Goal: Complete application form: Complete application form

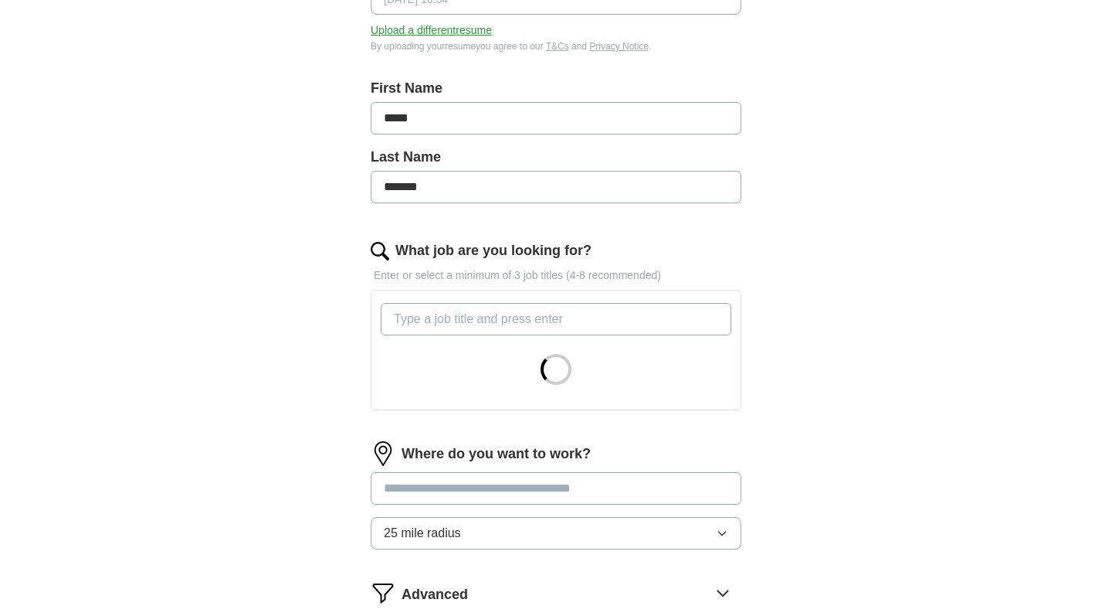
scroll to position [283, 0]
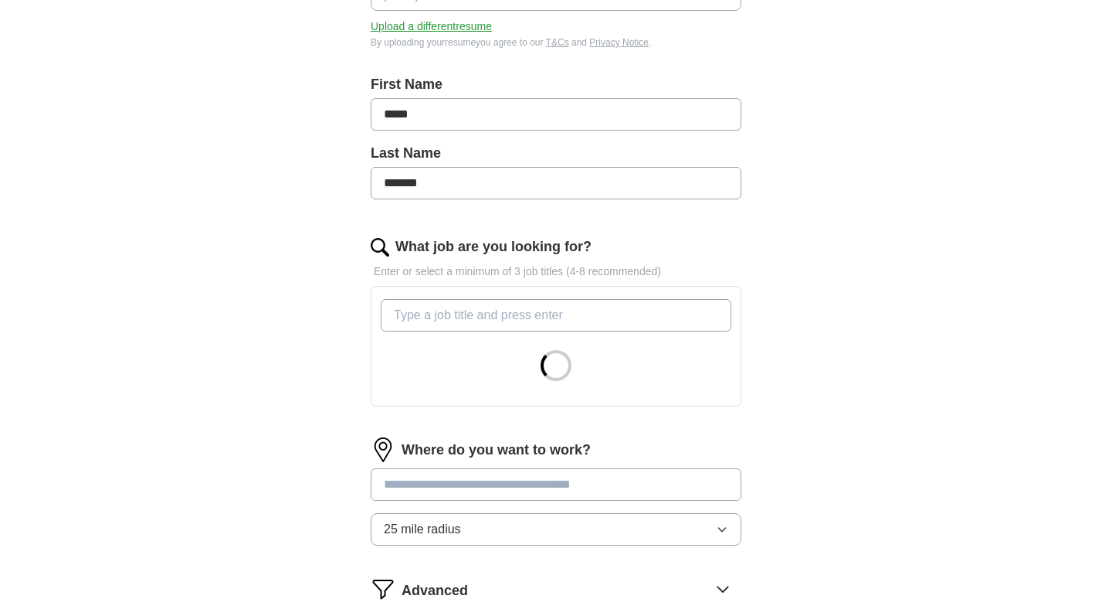
click at [738, 535] on button "25 mile radius" at bounding box center [556, 529] width 371 height 32
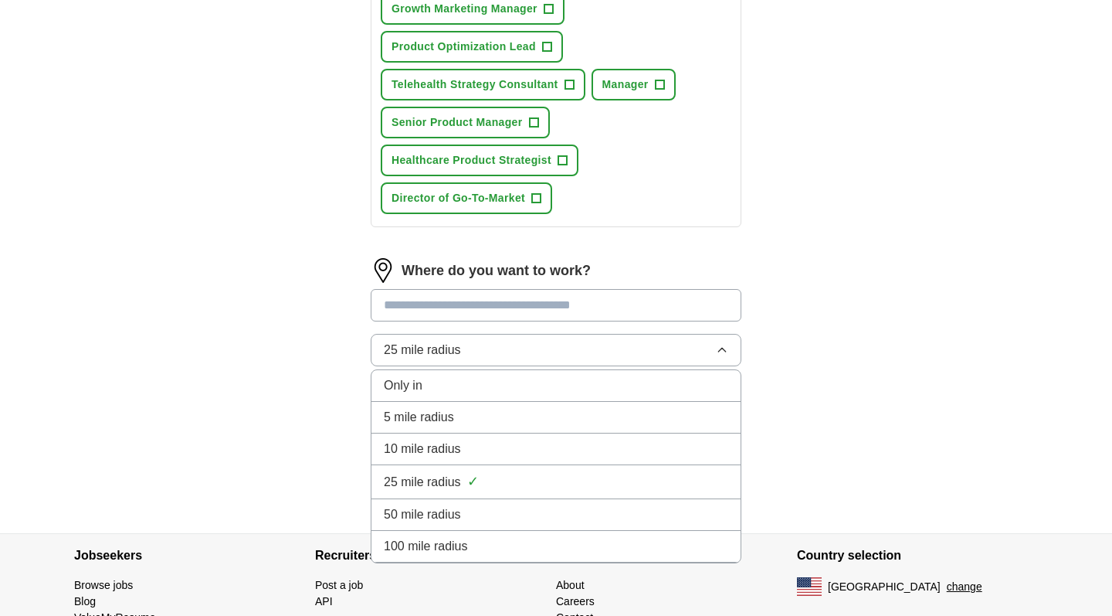
scroll to position [760, 0]
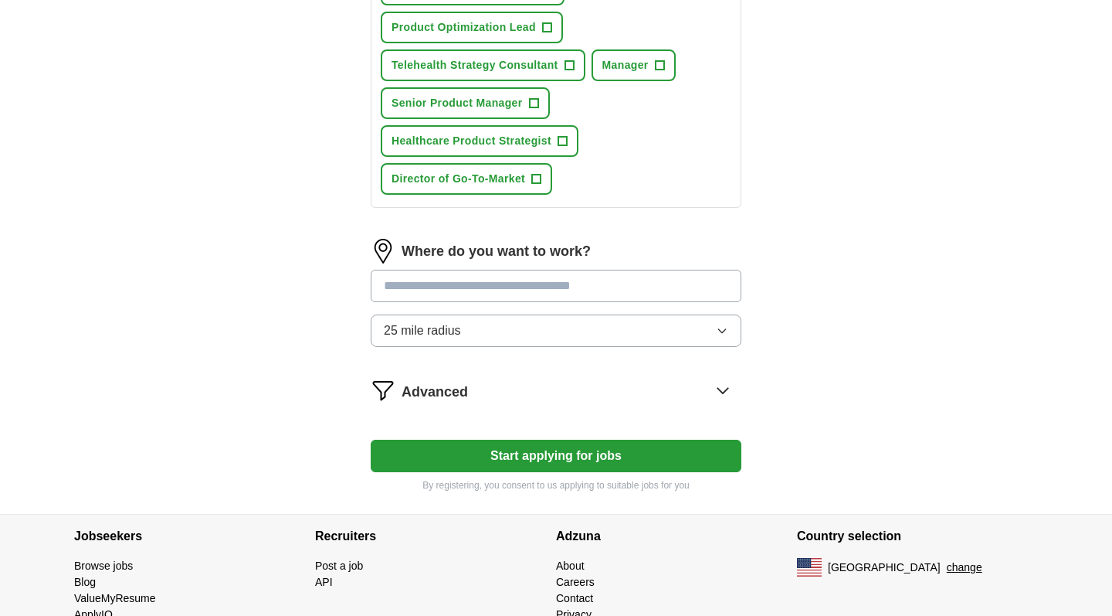
click at [643, 449] on button "Start applying for jobs" at bounding box center [556, 455] width 371 height 32
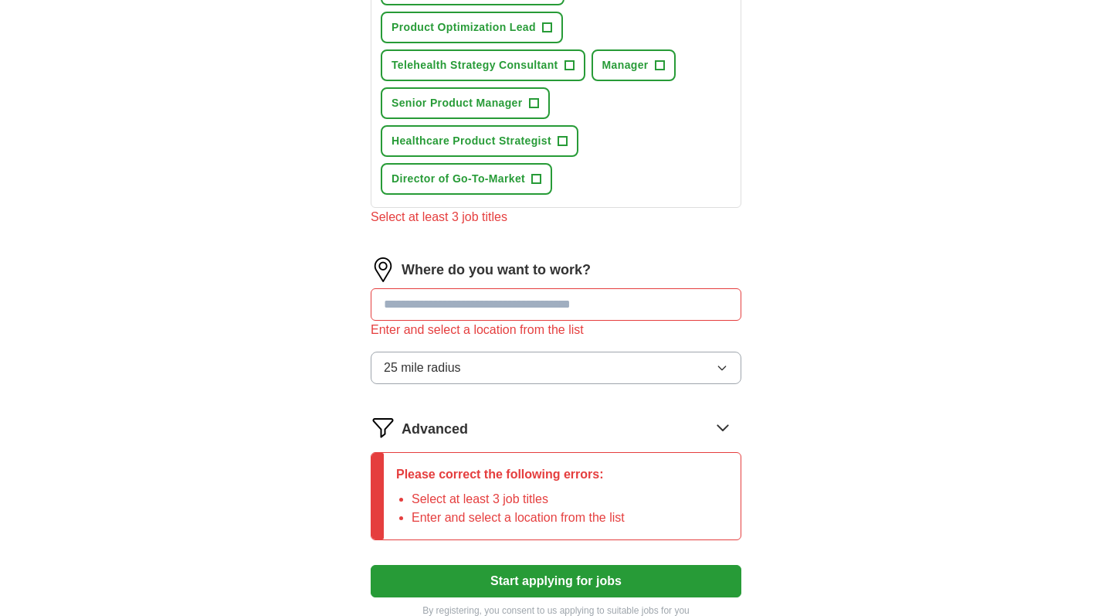
click at [606, 304] on input at bounding box center [556, 304] width 371 height 32
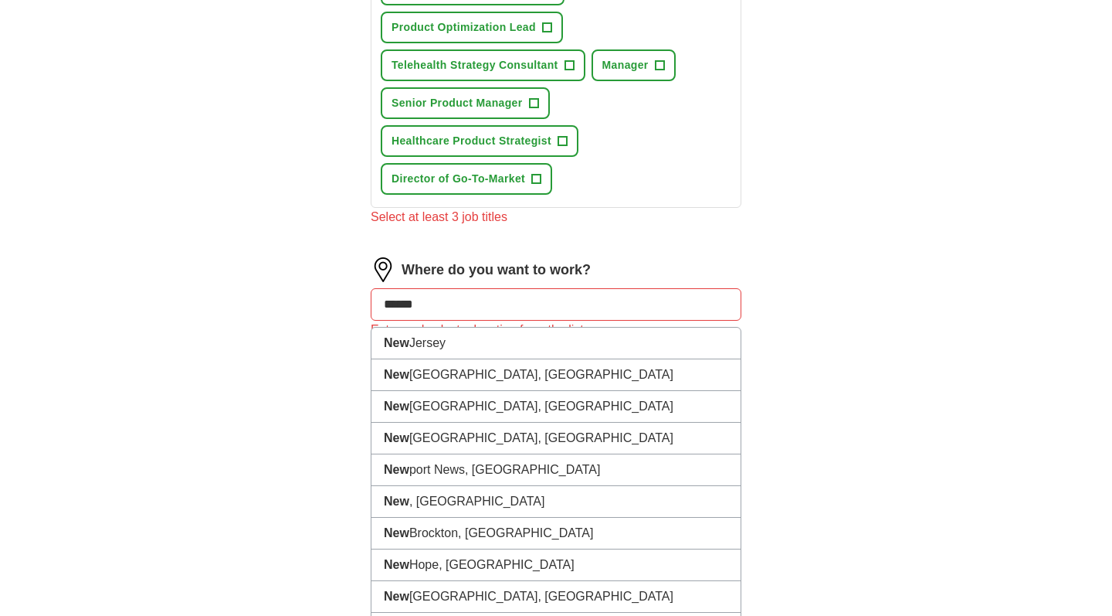
type input "*******"
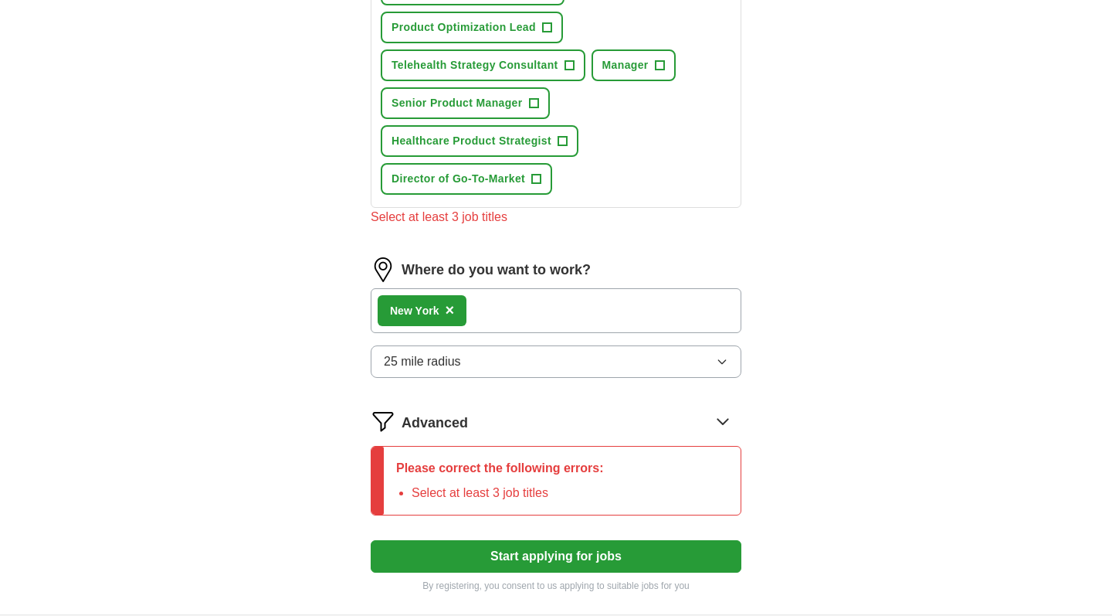
click at [452, 313] on span "×" at bounding box center [450, 309] width 9 height 17
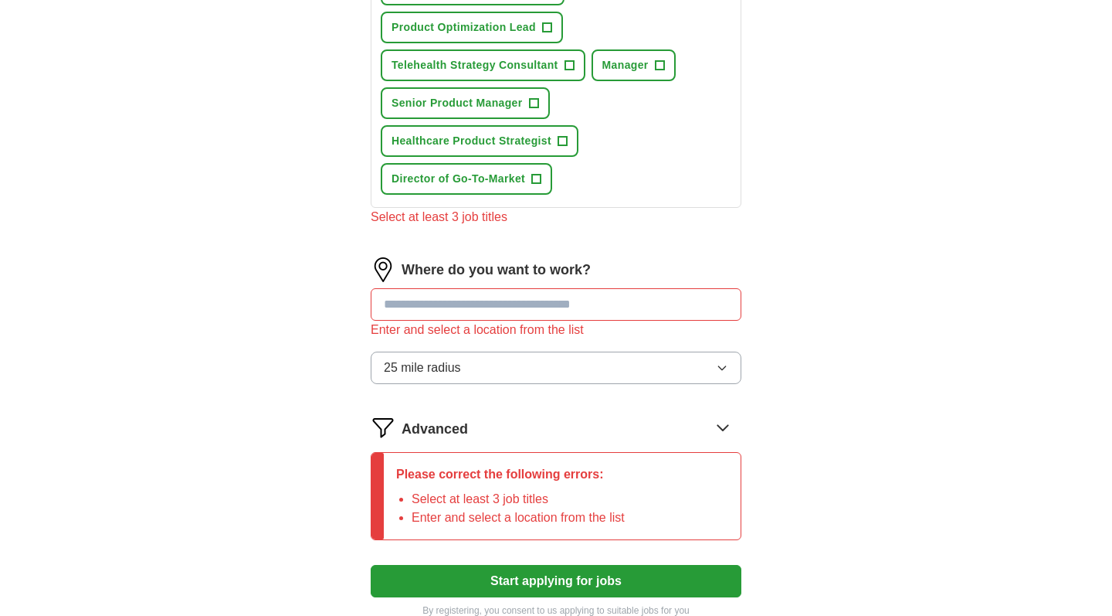
click at [450, 314] on input at bounding box center [556, 304] width 371 height 32
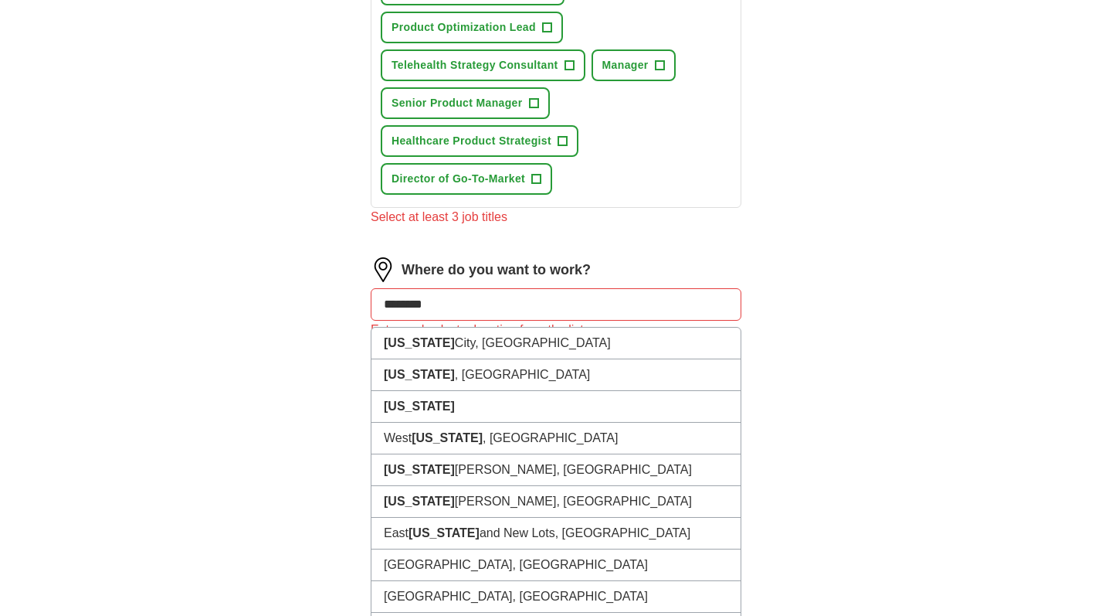
type input "********"
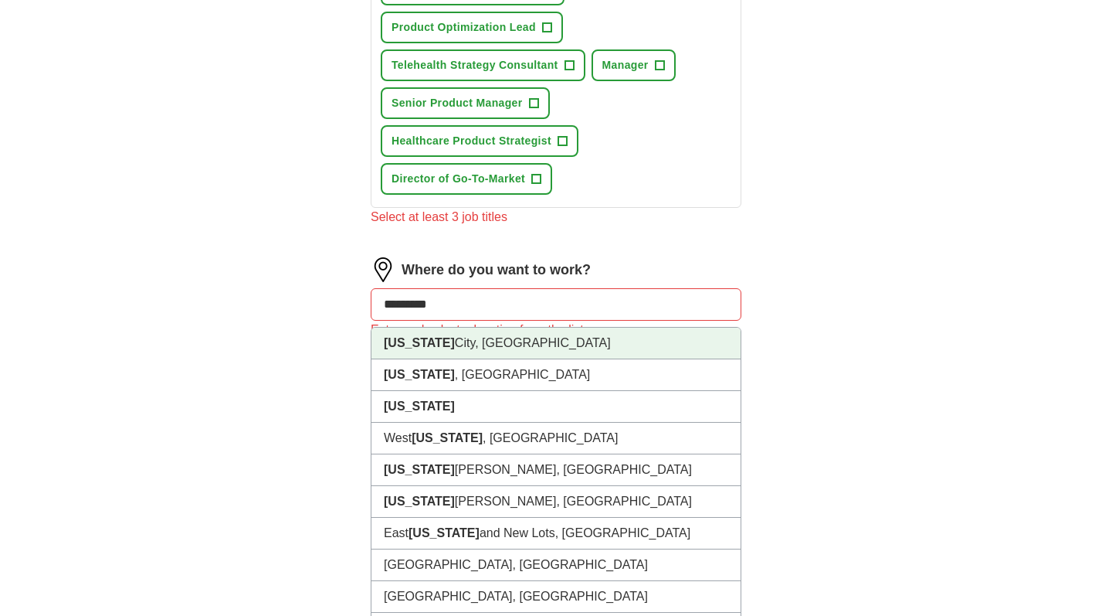
click at [449, 344] on li "[US_STATE][GEOGRAPHIC_DATA], [GEOGRAPHIC_DATA]" at bounding box center [555, 343] width 369 height 32
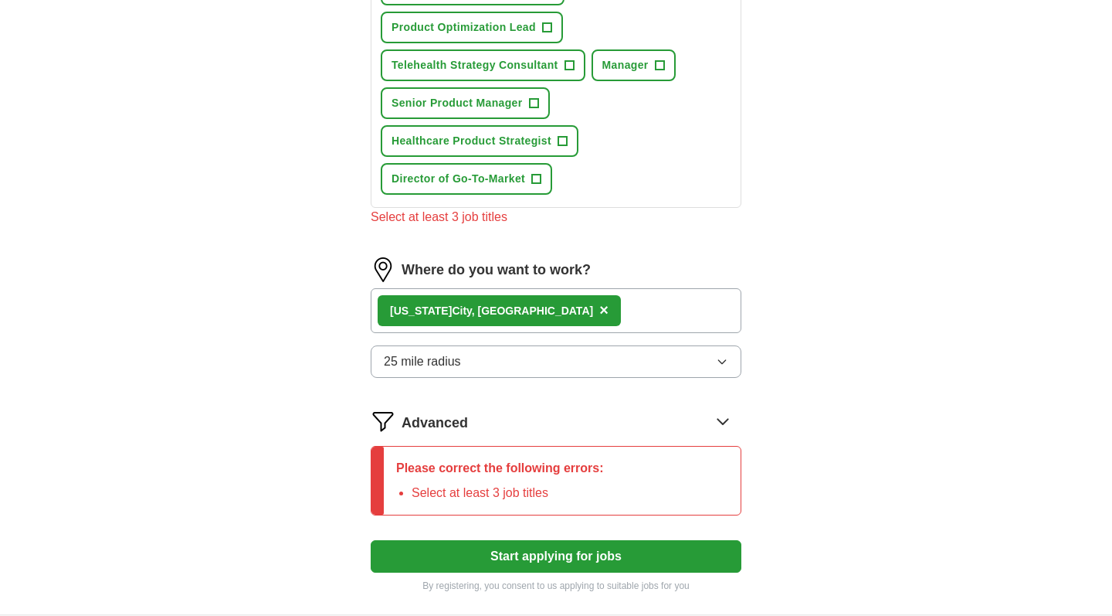
click at [483, 368] on button "25 mile radius" at bounding box center [556, 361] width 371 height 32
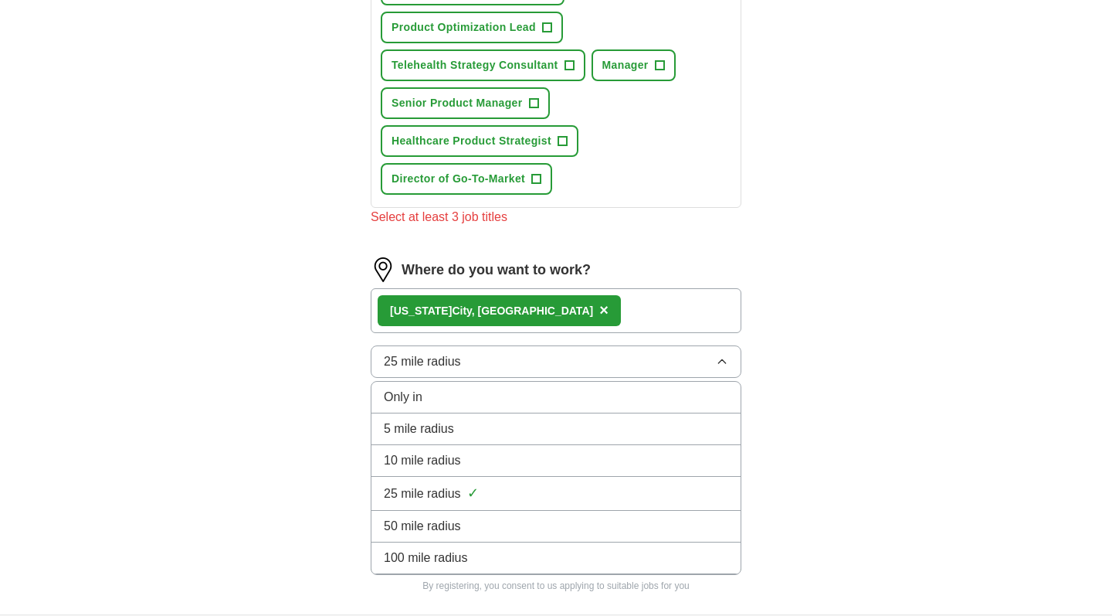
click at [454, 430] on div "5 mile radius" at bounding box center [556, 428] width 344 height 19
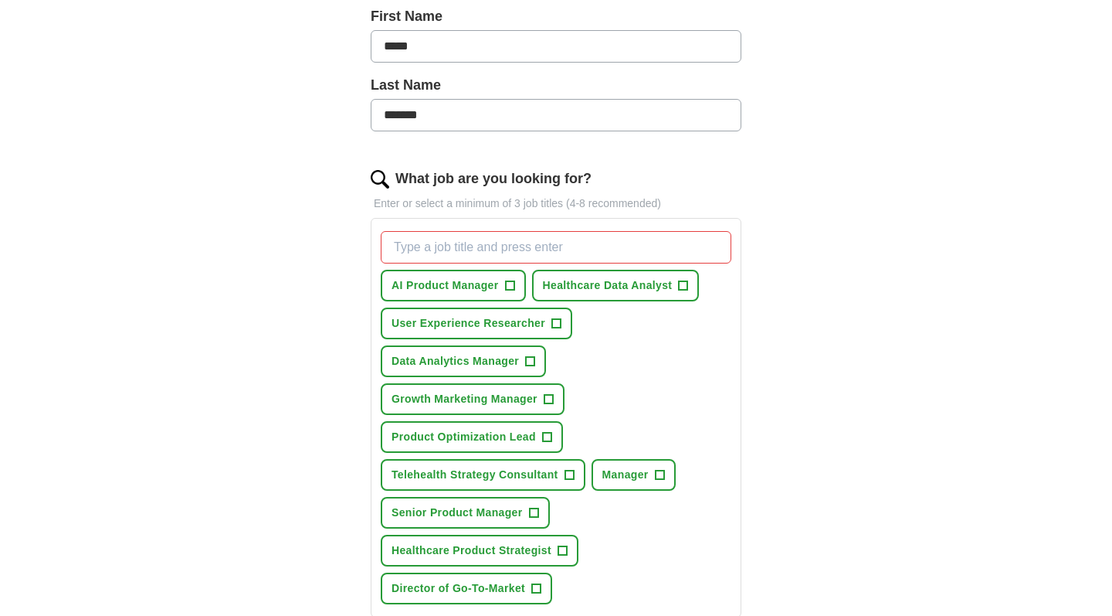
scroll to position [362, 0]
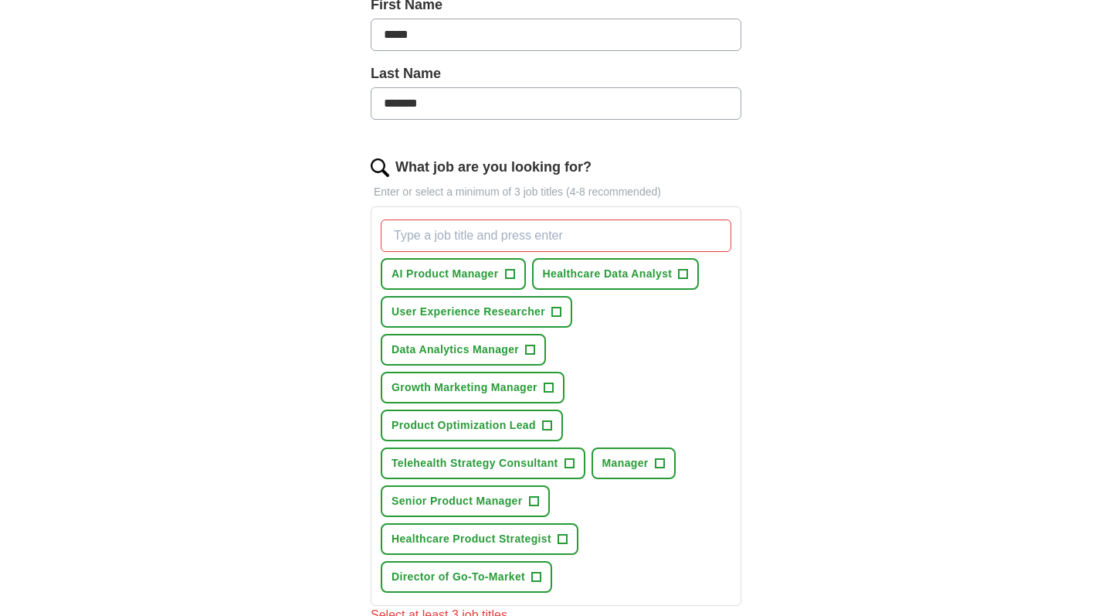
click at [565, 541] on span "+" at bounding box center [562, 539] width 9 height 12
click at [546, 581] on button "Director of Go-To-Market +" at bounding box center [466, 577] width 171 height 32
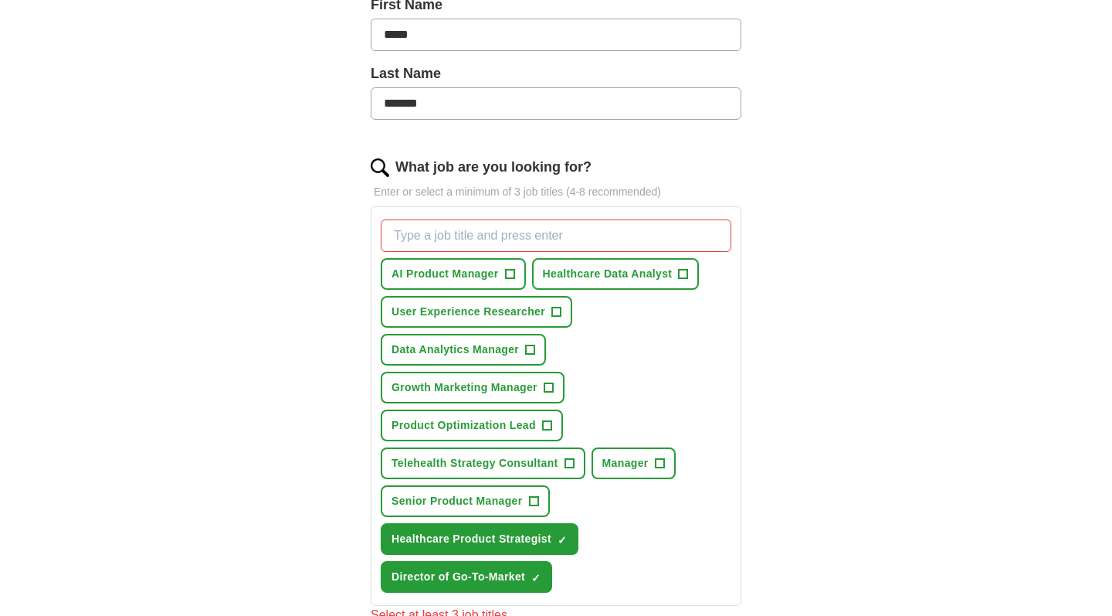
click at [548, 428] on span "+" at bounding box center [546, 425] width 9 height 12
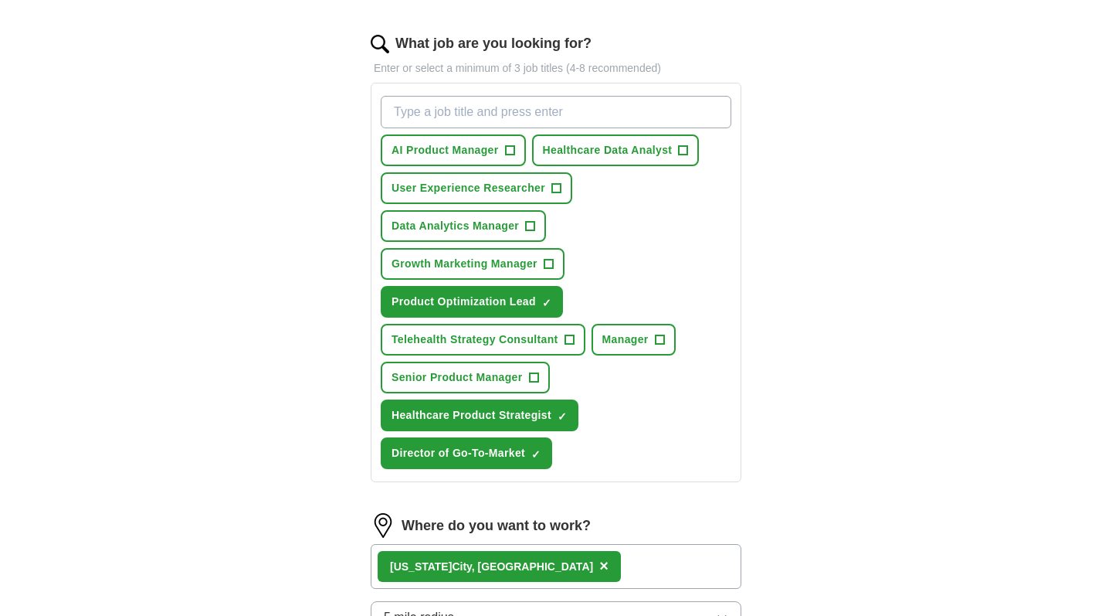
scroll to position [493, 0]
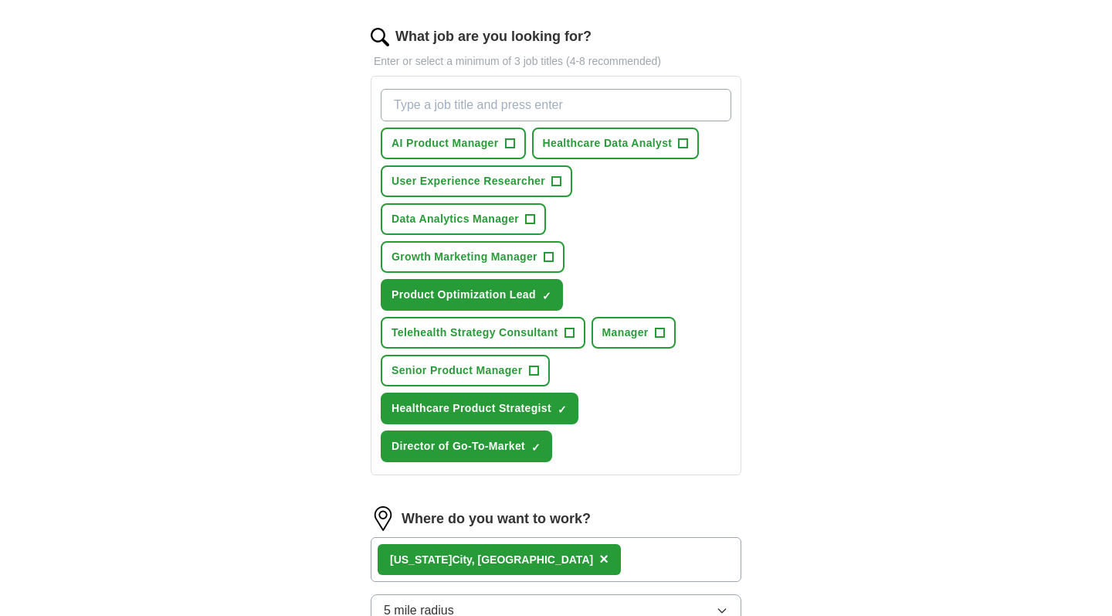
click at [551, 259] on span "+" at bounding box center [548, 257] width 9 height 12
click at [565, 333] on span "+" at bounding box center [569, 333] width 9 height 12
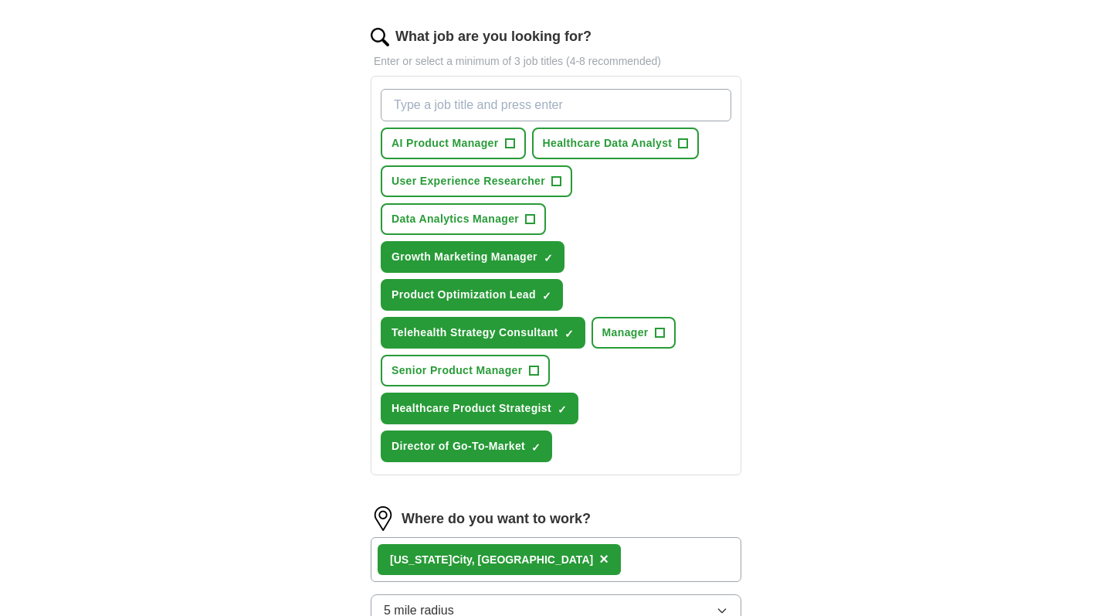
click at [492, 148] on span "AI Product Manager" at bounding box center [445, 143] width 107 height 16
click at [604, 141] on span "Healthcare Data Analyst" at bounding box center [608, 143] width 130 height 16
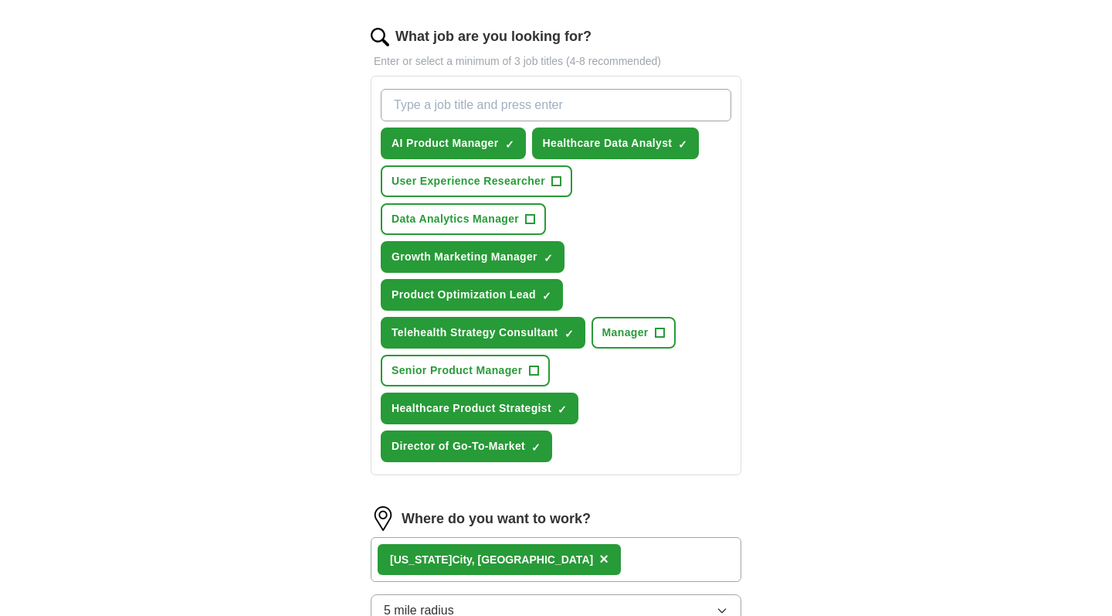
click at [604, 141] on span "Healthcare Data Analyst" at bounding box center [608, 143] width 130 height 16
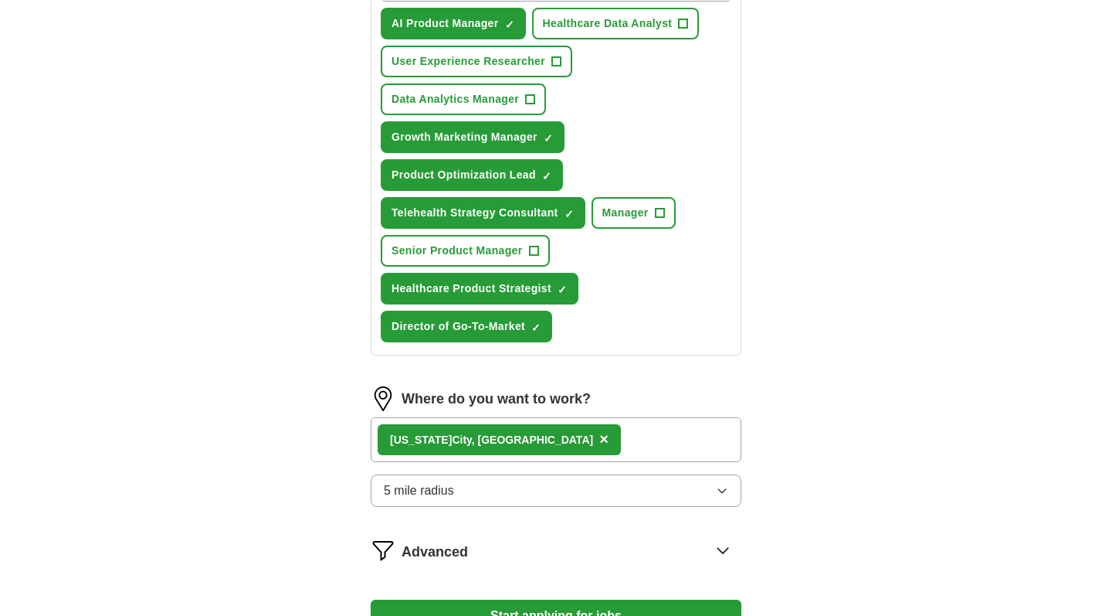
scroll to position [796, 0]
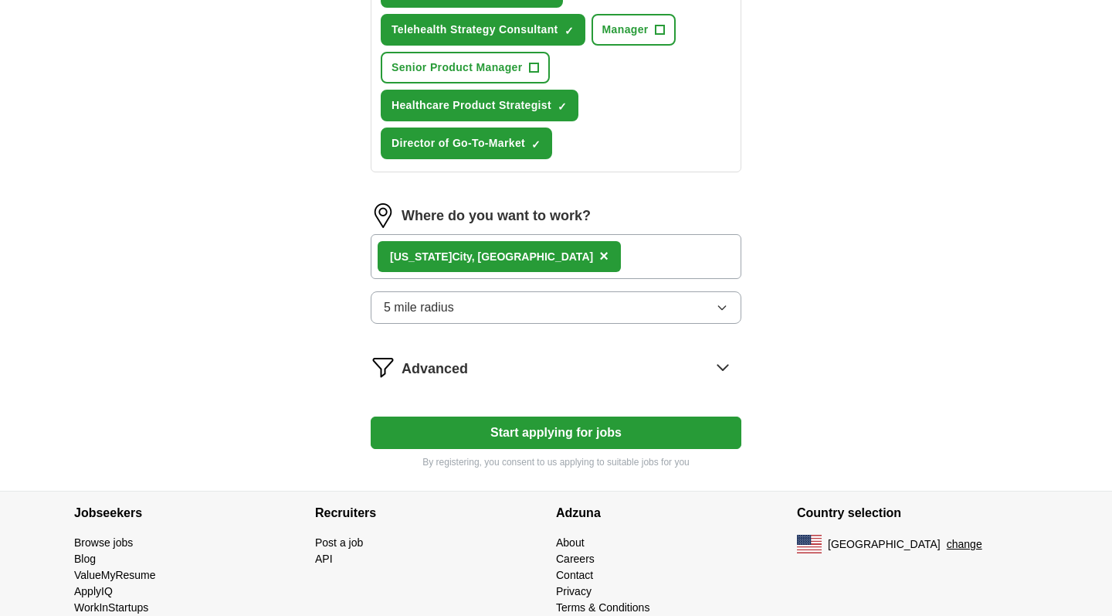
click at [577, 263] on div "[US_STATE][GEOGRAPHIC_DATA], [GEOGRAPHIC_DATA] ×" at bounding box center [556, 256] width 371 height 45
click at [551, 257] on div "[US_STATE][GEOGRAPHIC_DATA], [GEOGRAPHIC_DATA] ×" at bounding box center [556, 256] width 371 height 45
click at [529, 253] on div "[US_STATE][GEOGRAPHIC_DATA], [GEOGRAPHIC_DATA] ×" at bounding box center [556, 256] width 371 height 45
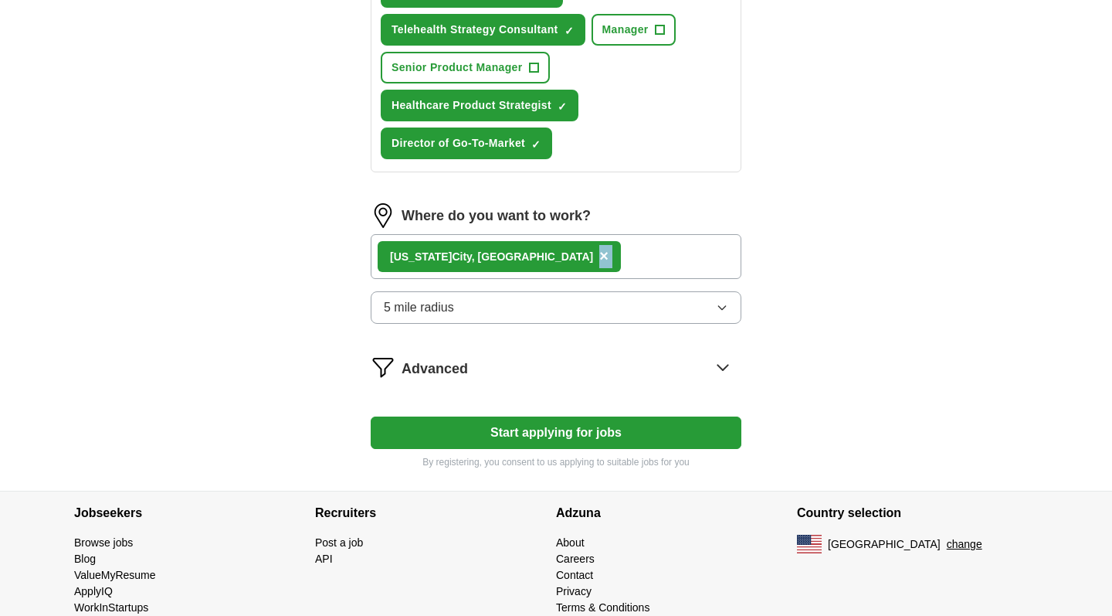
click at [602, 263] on div "[US_STATE][GEOGRAPHIC_DATA], [GEOGRAPHIC_DATA] ×" at bounding box center [556, 256] width 371 height 45
click at [602, 312] on button "5 mile radius" at bounding box center [556, 307] width 371 height 32
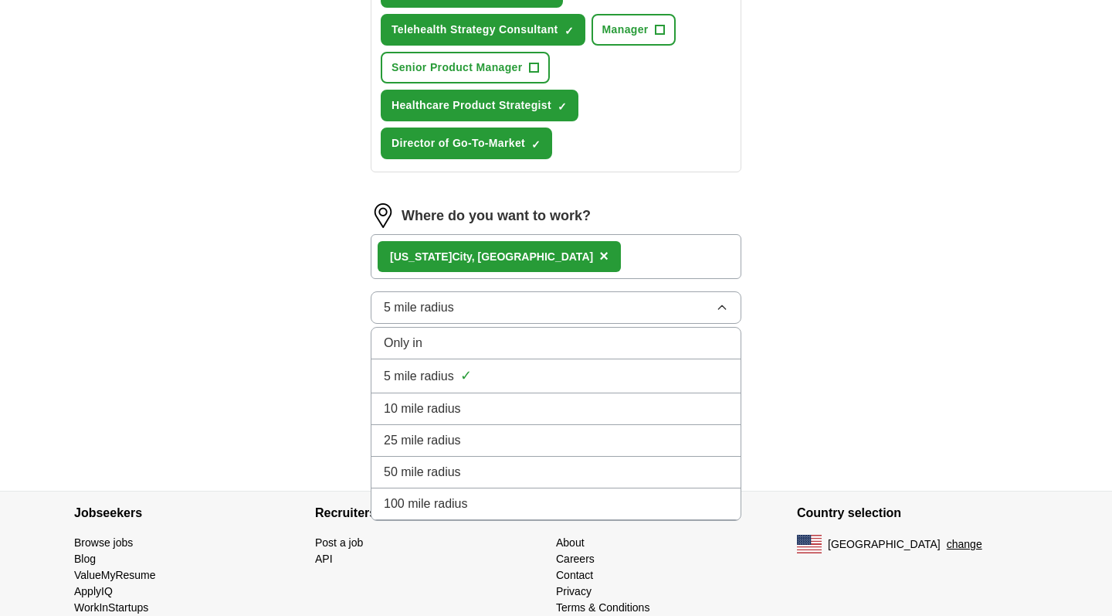
click at [522, 392] on li "5 mile radius ✓" at bounding box center [555, 376] width 369 height 34
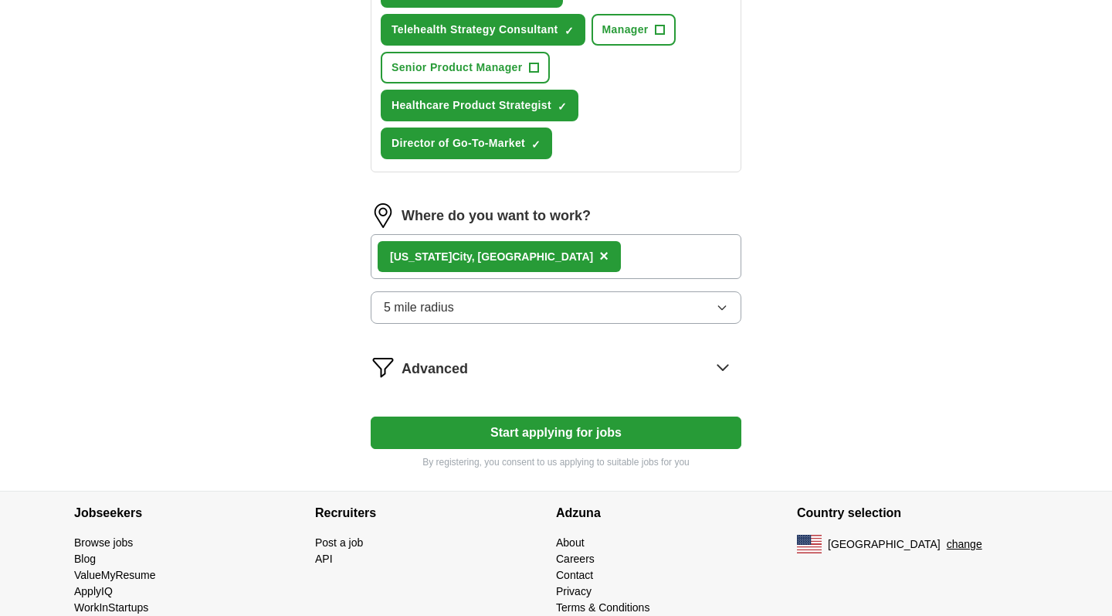
click at [507, 301] on button "5 mile radius" at bounding box center [556, 307] width 371 height 32
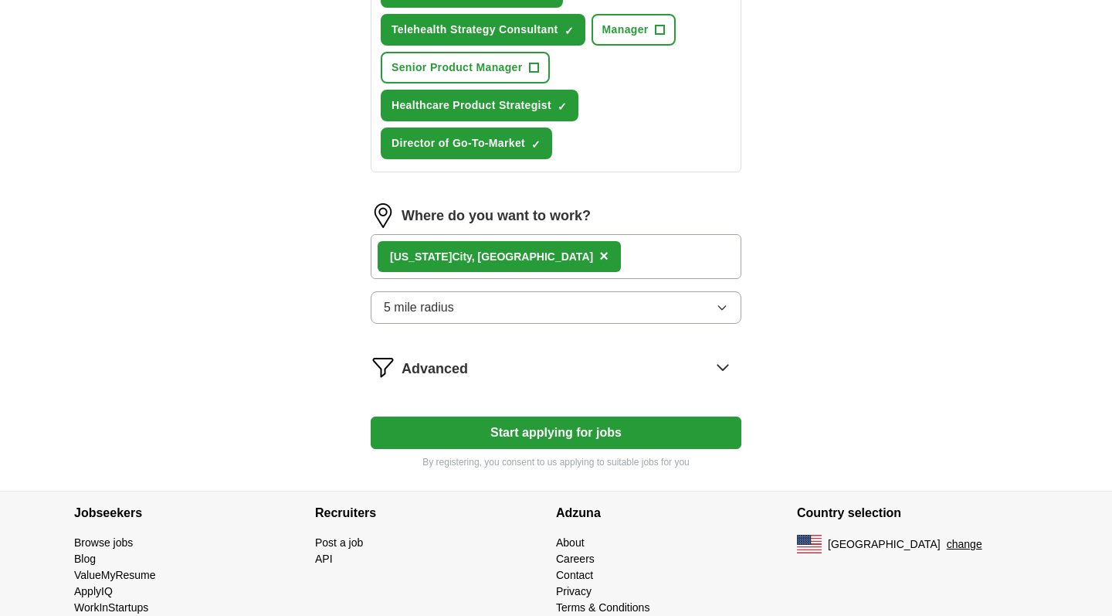
click at [463, 316] on button "5 mile radius" at bounding box center [556, 307] width 371 height 32
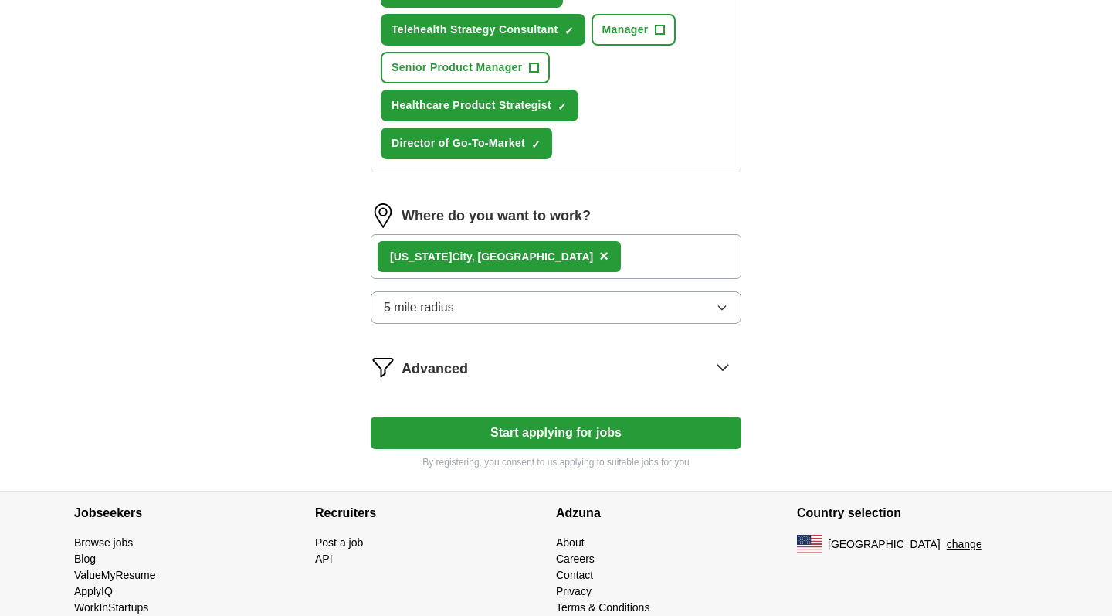
click at [562, 435] on button "Start applying for jobs" at bounding box center [556, 432] width 371 height 32
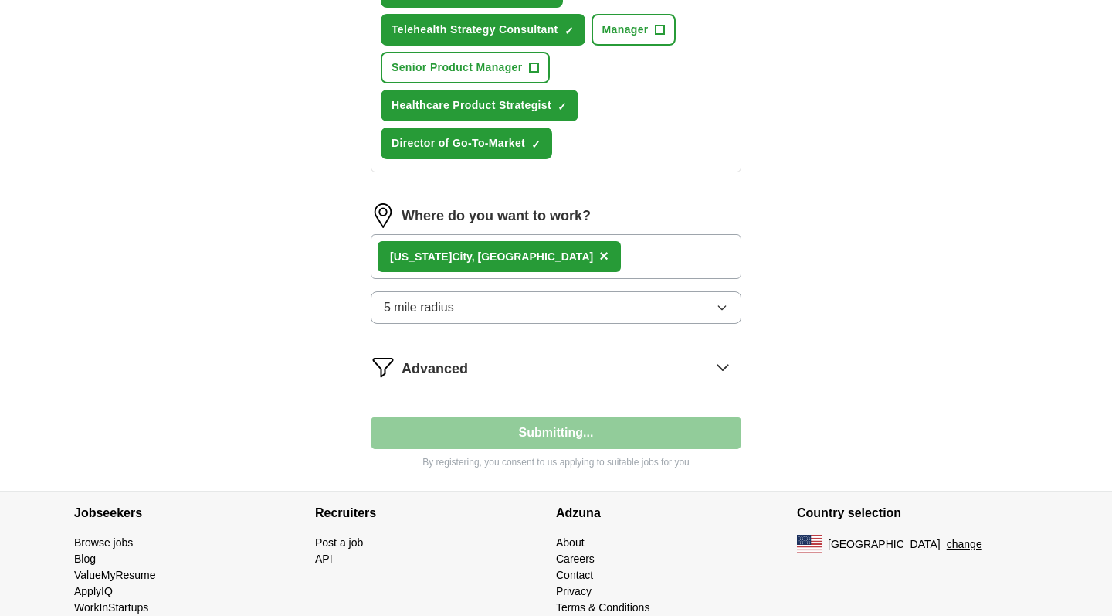
select select "**"
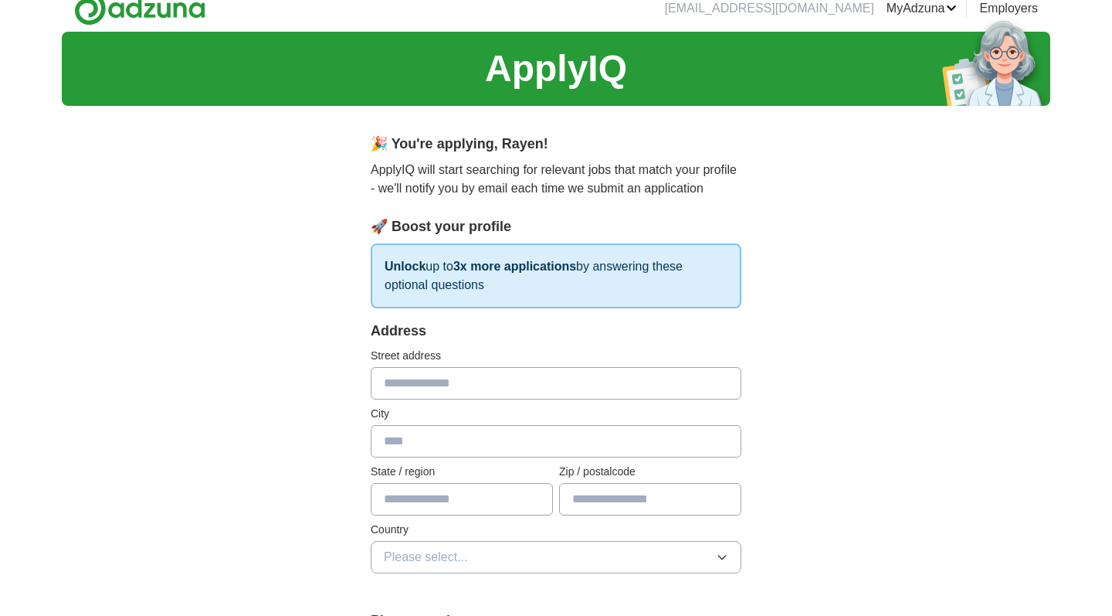
scroll to position [0, 0]
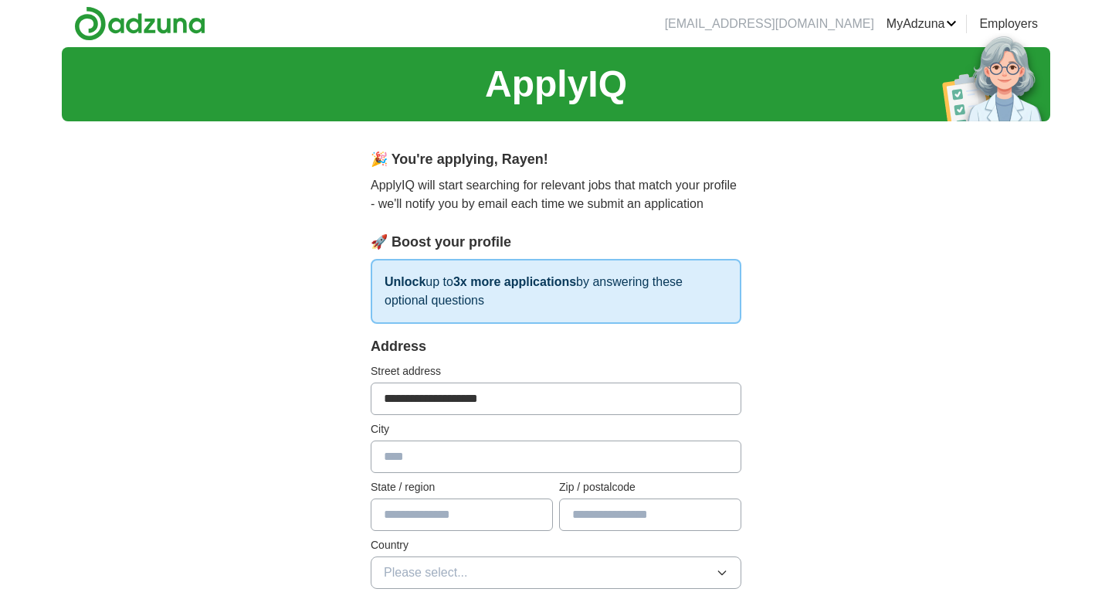
type input "**********"
type input "*"
type input "********"
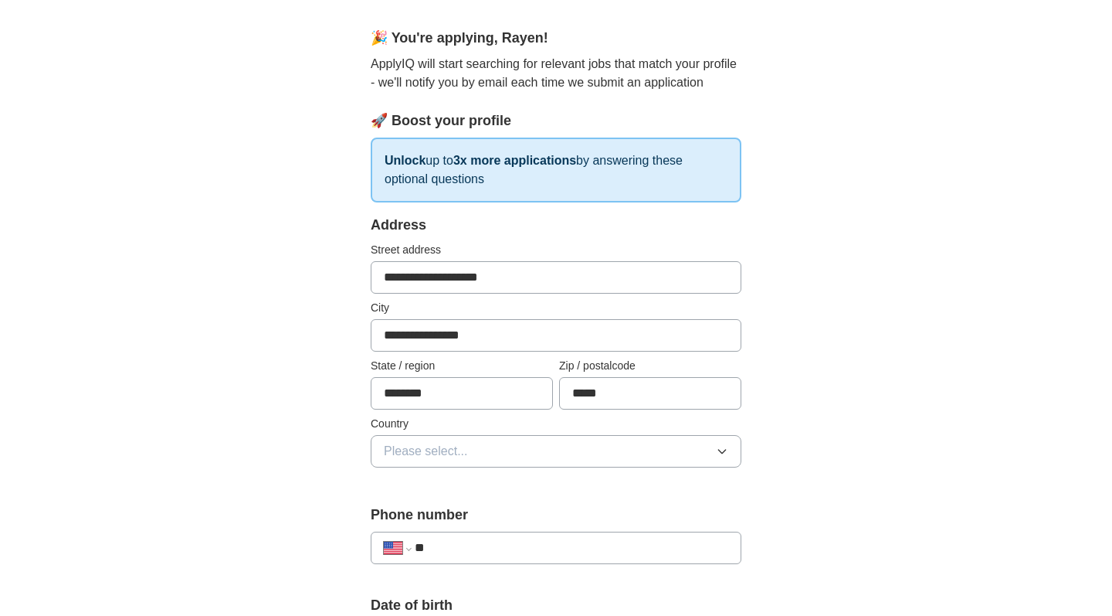
scroll to position [212, 0]
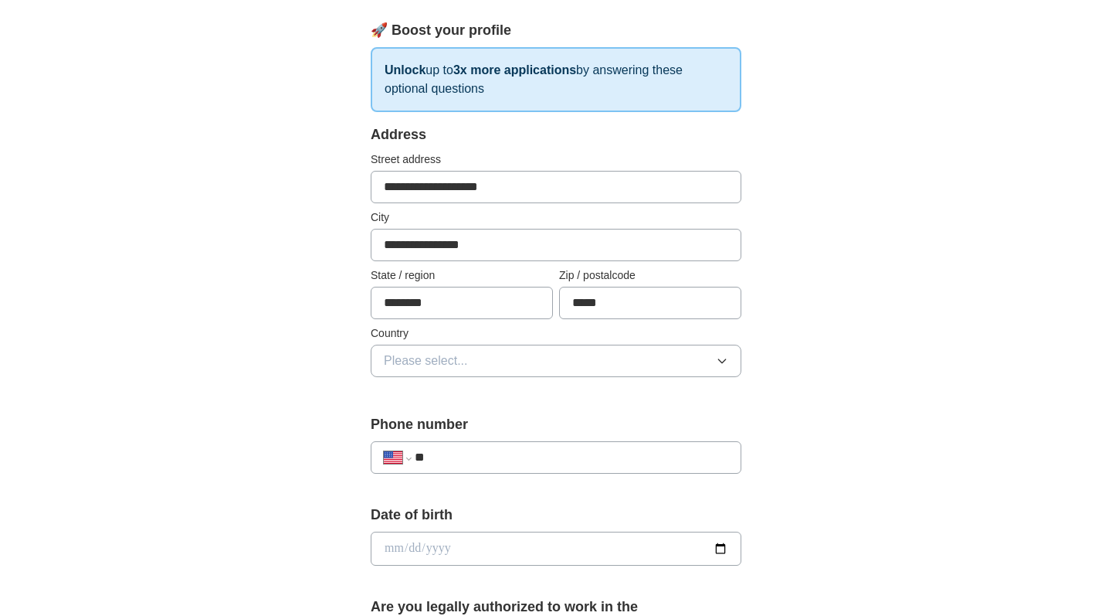
type input "*****"
click at [497, 358] on button "Please select..." at bounding box center [556, 360] width 371 height 32
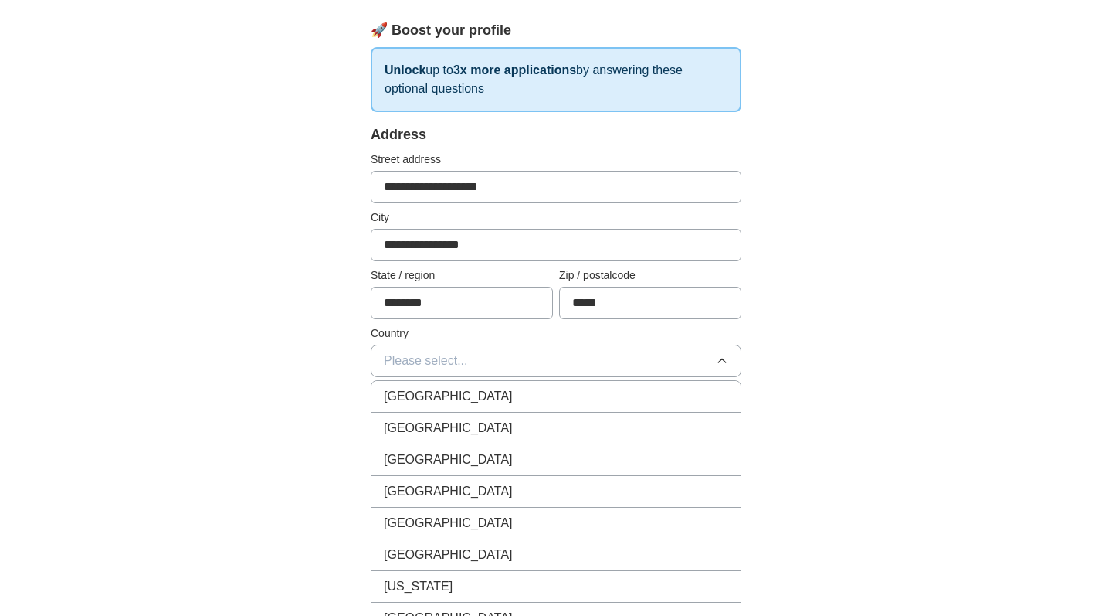
click at [487, 425] on div "[GEOGRAPHIC_DATA]" at bounding box center [556, 428] width 344 height 19
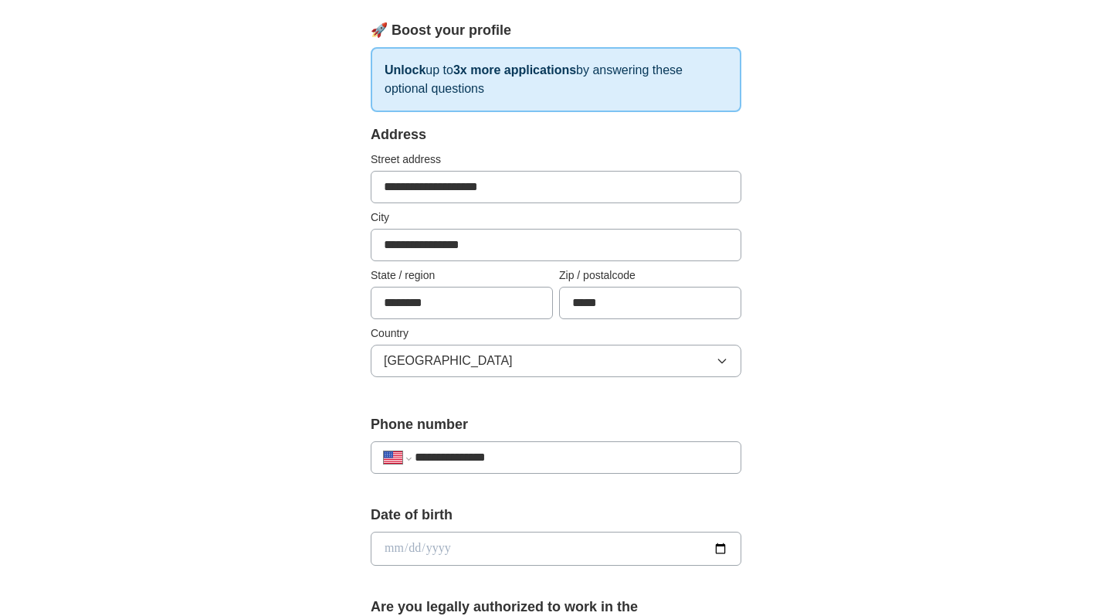
type input "**********"
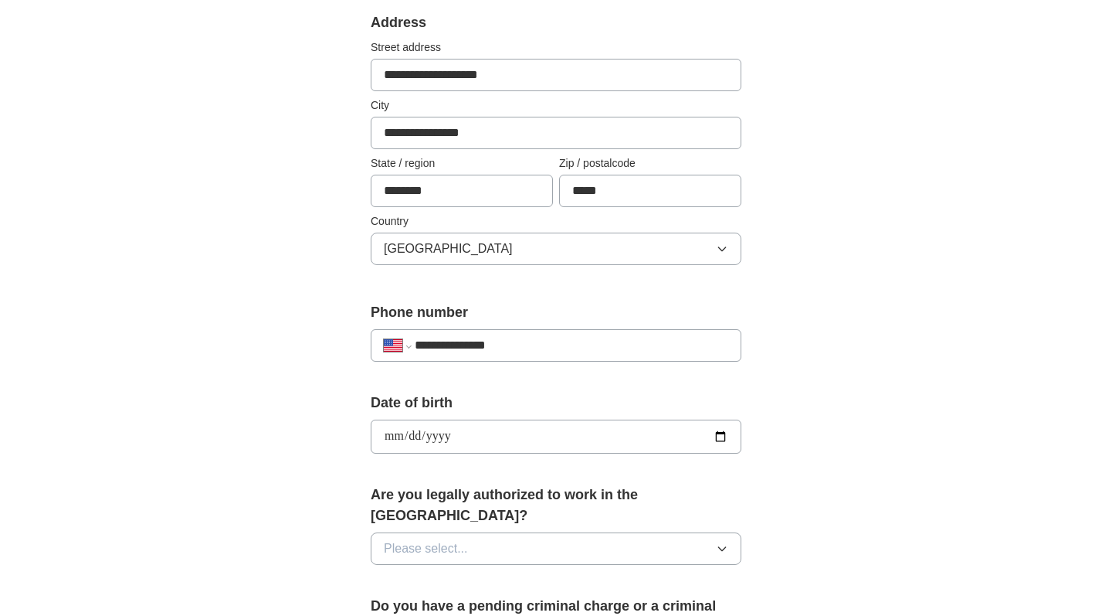
scroll to position [410, 0]
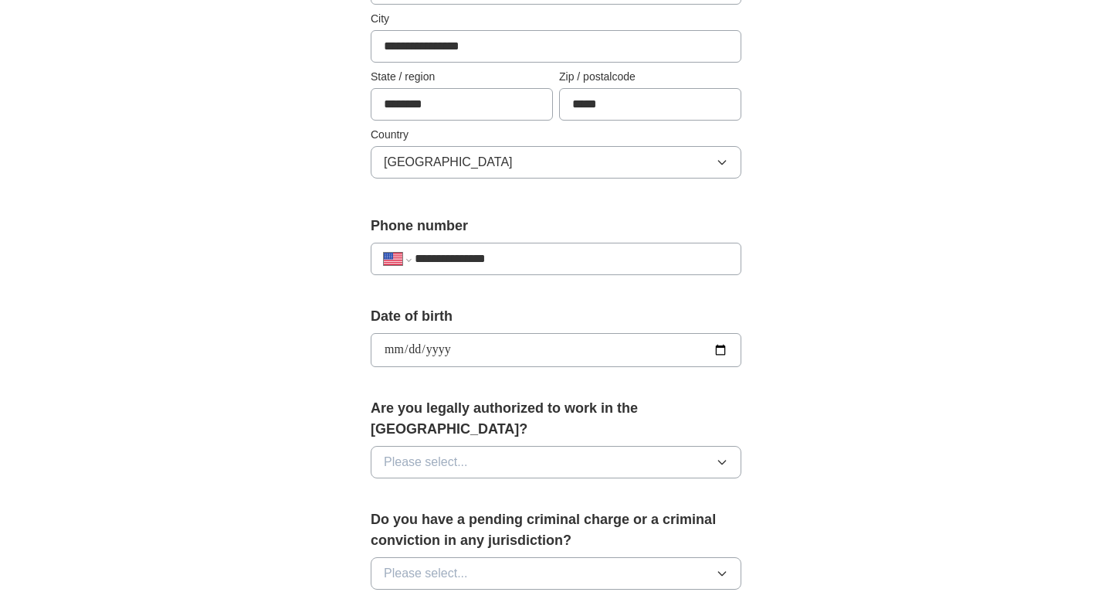
click at [519, 453] on button "Please select..." at bounding box center [556, 462] width 371 height 32
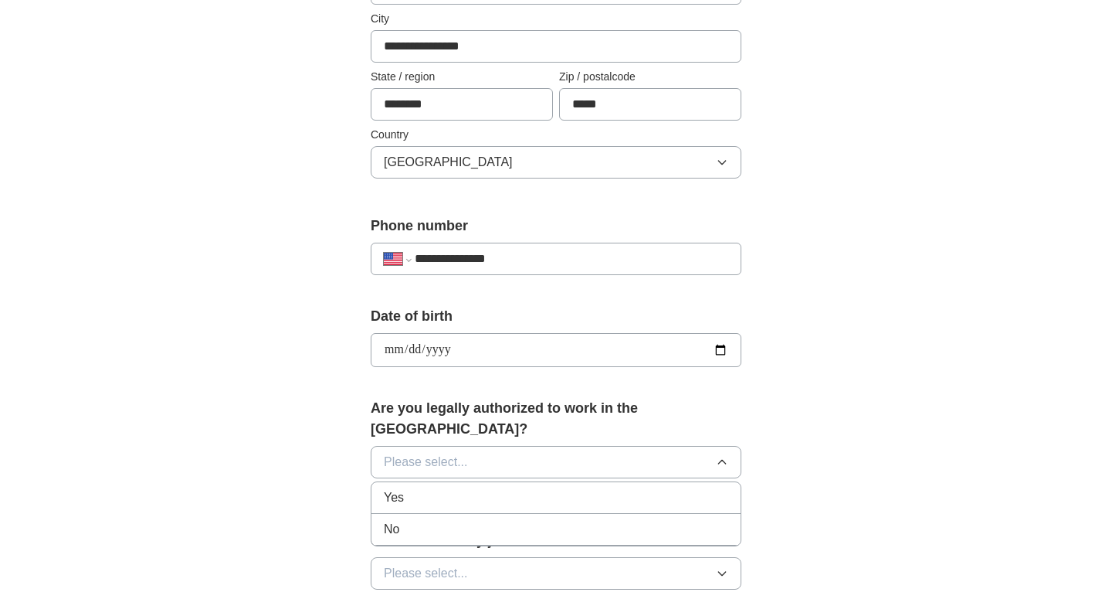
click at [518, 520] on div "No" at bounding box center [556, 529] width 344 height 19
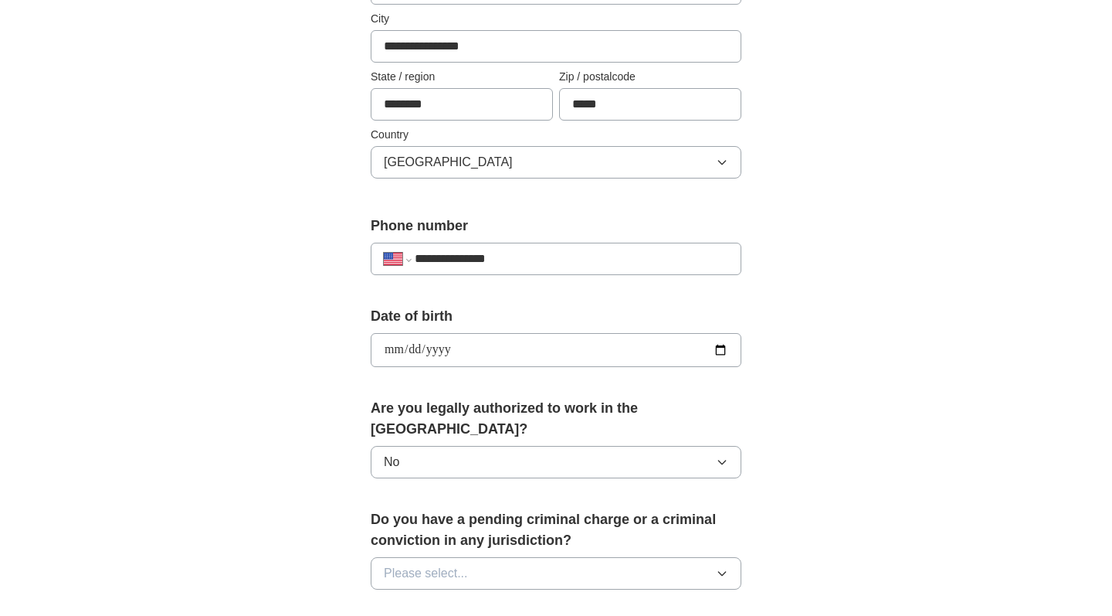
click at [515, 557] on button "Please select..." at bounding box center [556, 573] width 371 height 32
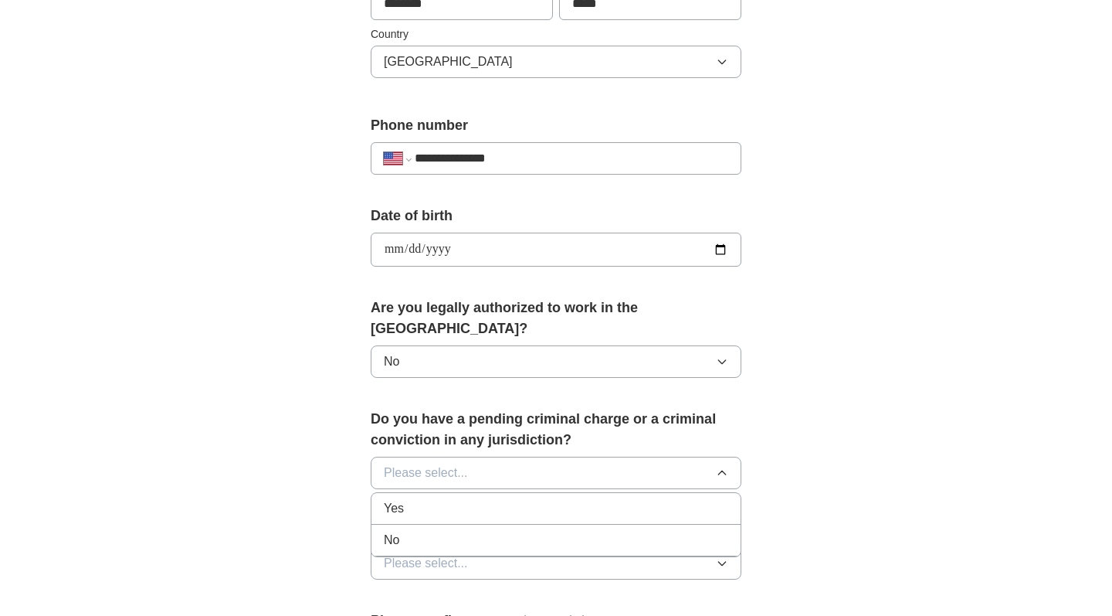
scroll to position [541, 0]
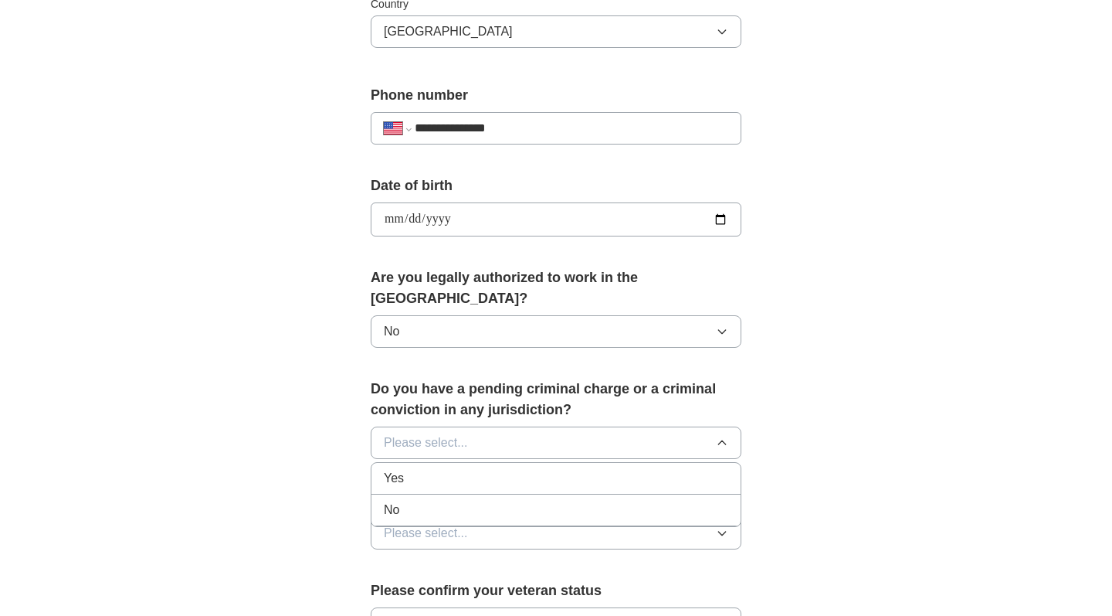
click at [510, 500] on div "No" at bounding box center [556, 509] width 344 height 19
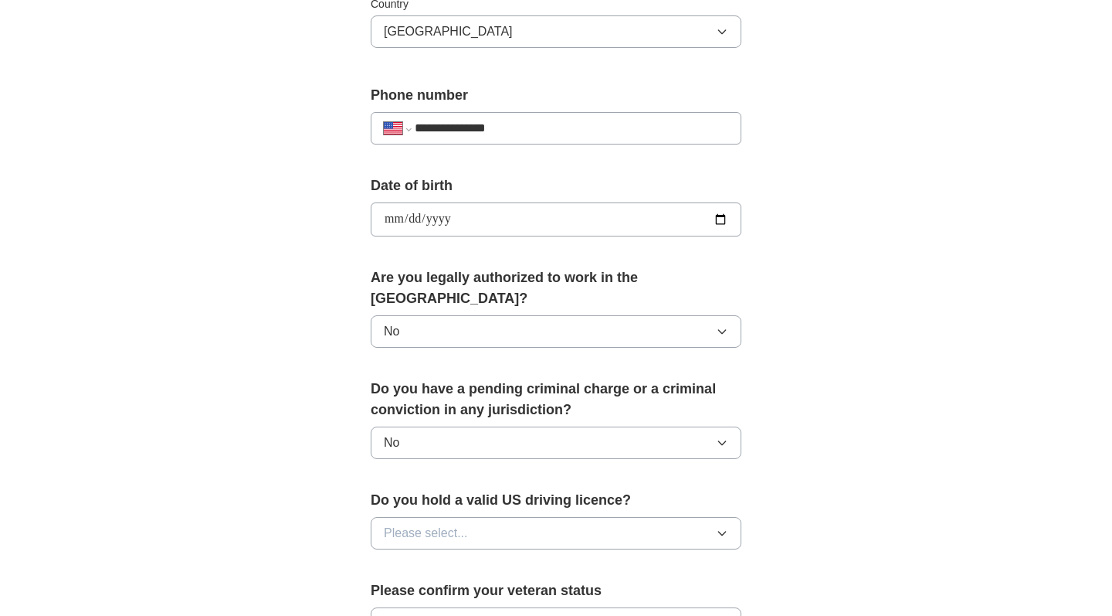
click at [504, 517] on button "Please select..." at bounding box center [556, 533] width 371 height 32
click at [485, 559] on div "Yes" at bounding box center [556, 568] width 344 height 19
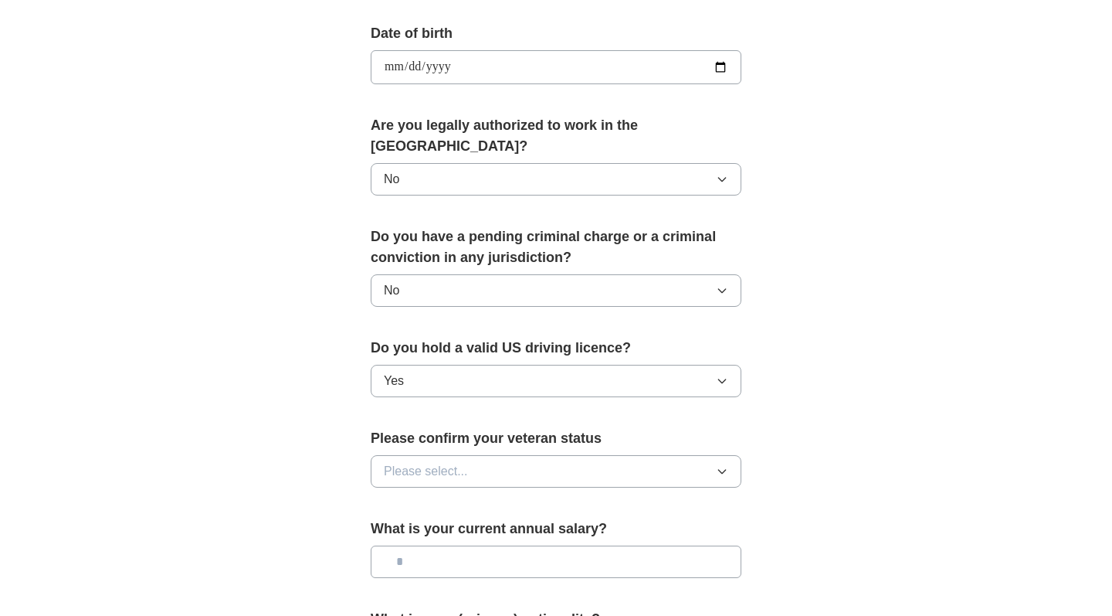
scroll to position [694, 0]
click at [486, 454] on button "Please select..." at bounding box center [556, 470] width 371 height 32
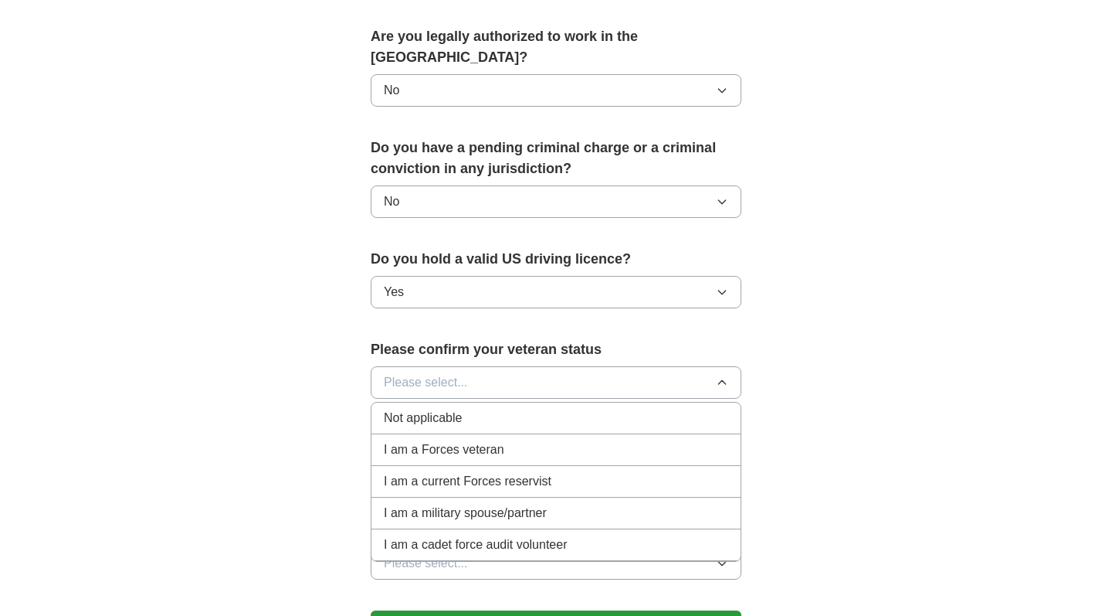
scroll to position [796, 0]
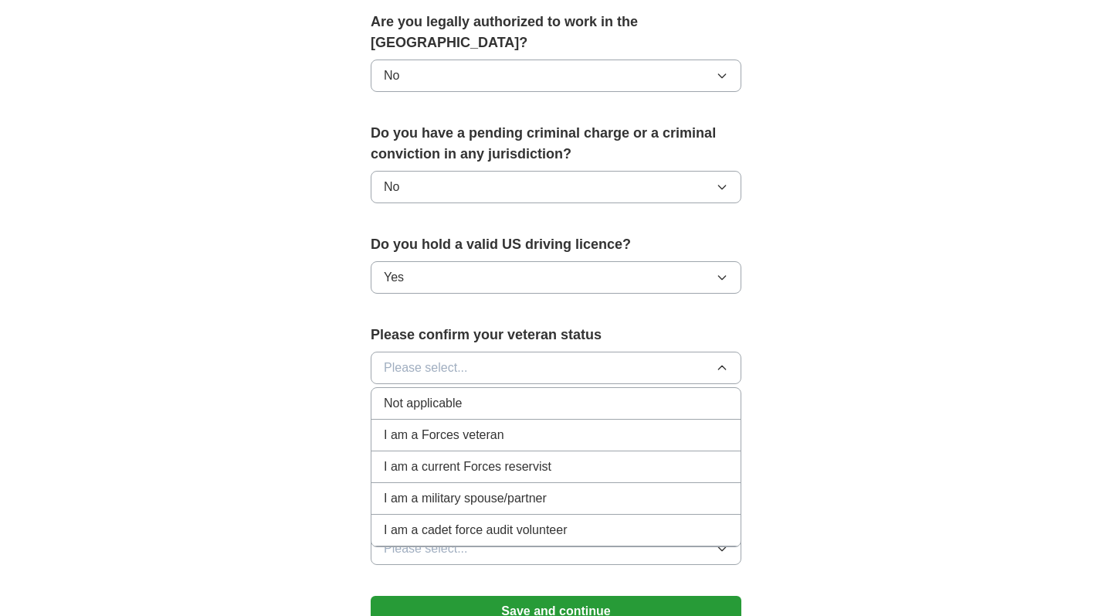
click at [547, 394] on div "Not applicable" at bounding box center [556, 403] width 344 height 19
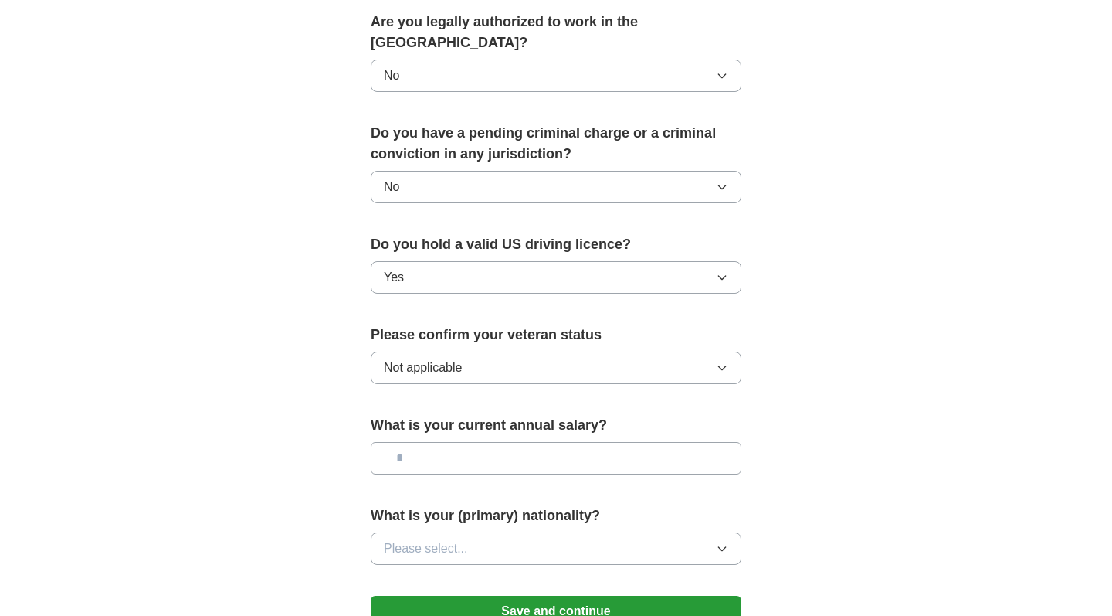
click at [538, 442] on input "text" at bounding box center [556, 458] width 371 height 32
type input "**"
click at [539, 532] on button "Please select..." at bounding box center [556, 548] width 371 height 32
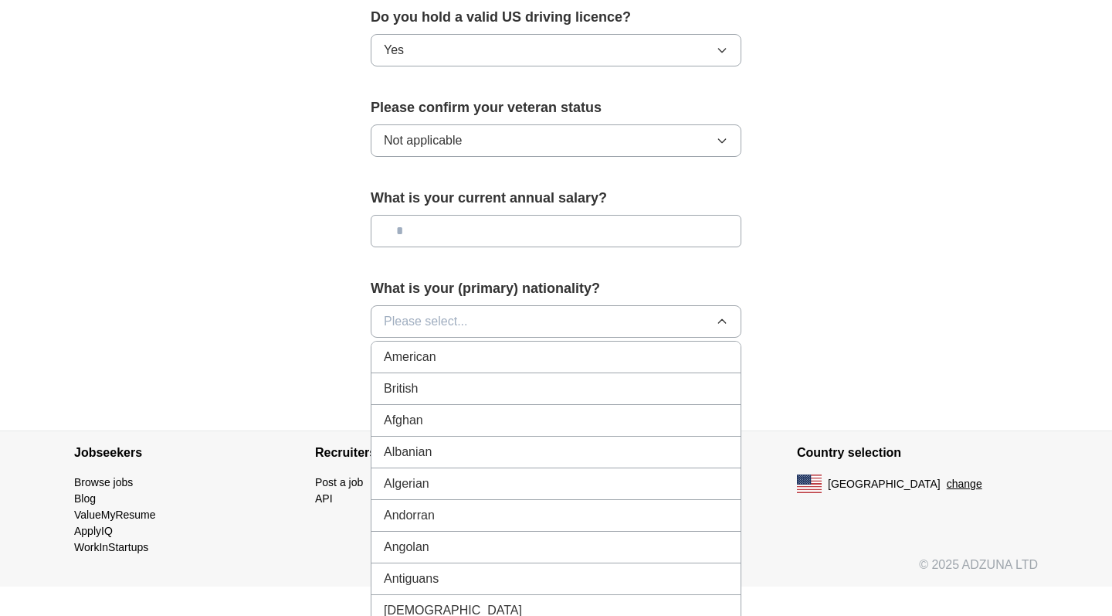
click at [493, 348] on div "American" at bounding box center [556, 357] width 344 height 19
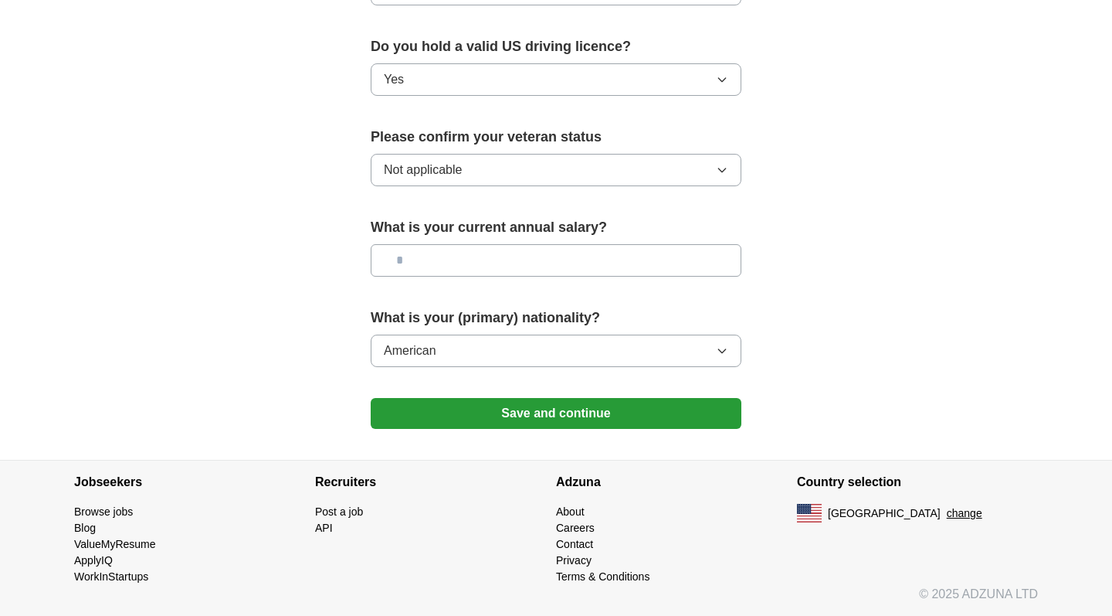
scroll to position [975, 0]
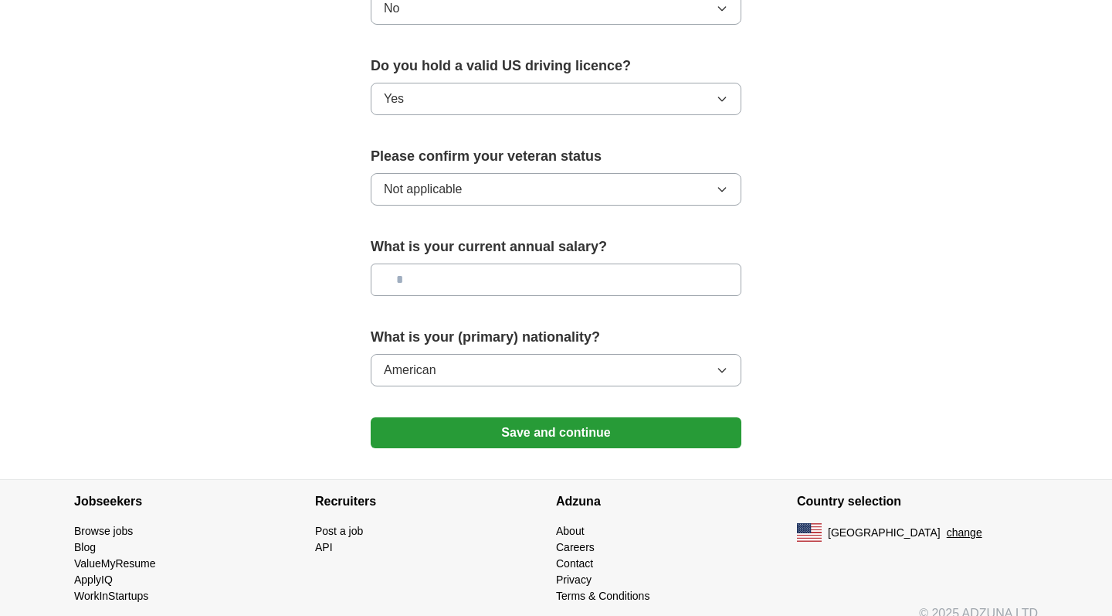
click at [498, 417] on button "Save and continue" at bounding box center [556, 432] width 371 height 31
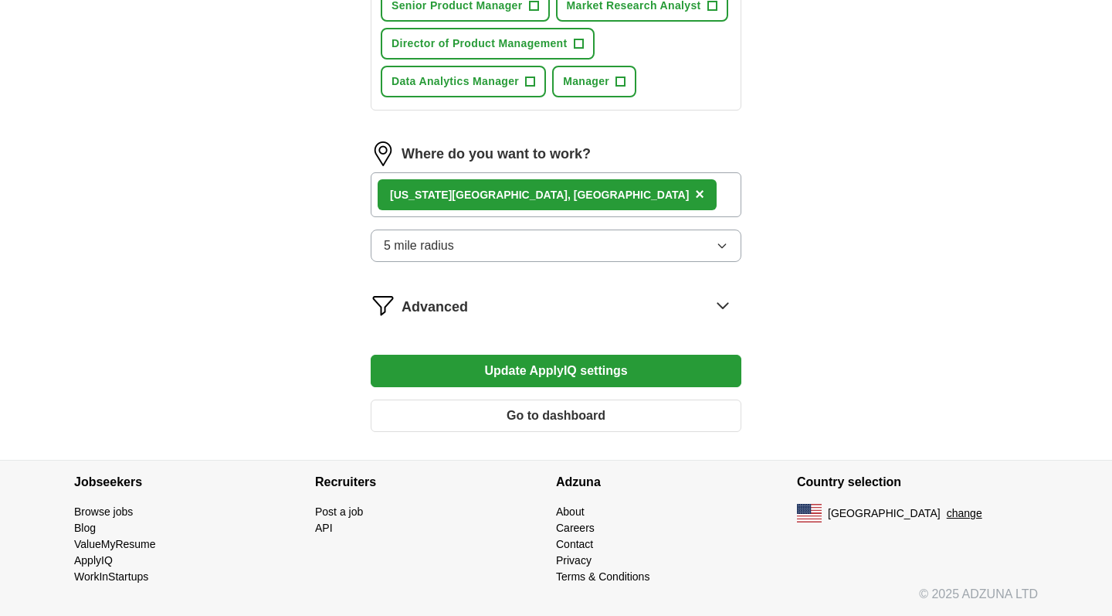
scroll to position [857, 0]
click at [562, 412] on button "Go to dashboard" at bounding box center [556, 415] width 371 height 32
